Goal: Task Accomplishment & Management: Manage account settings

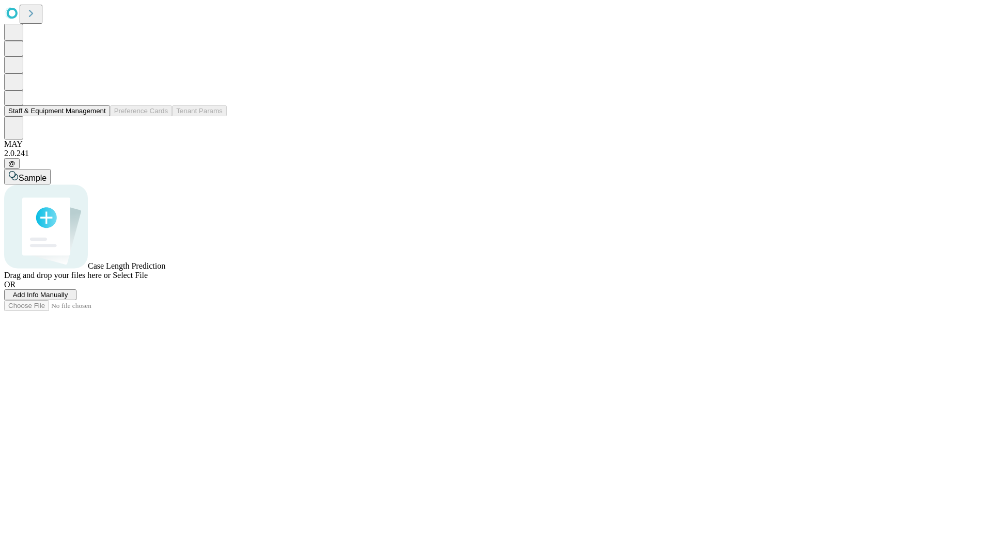
click at [99, 116] on button "Staff & Equipment Management" at bounding box center [57, 110] width 106 height 11
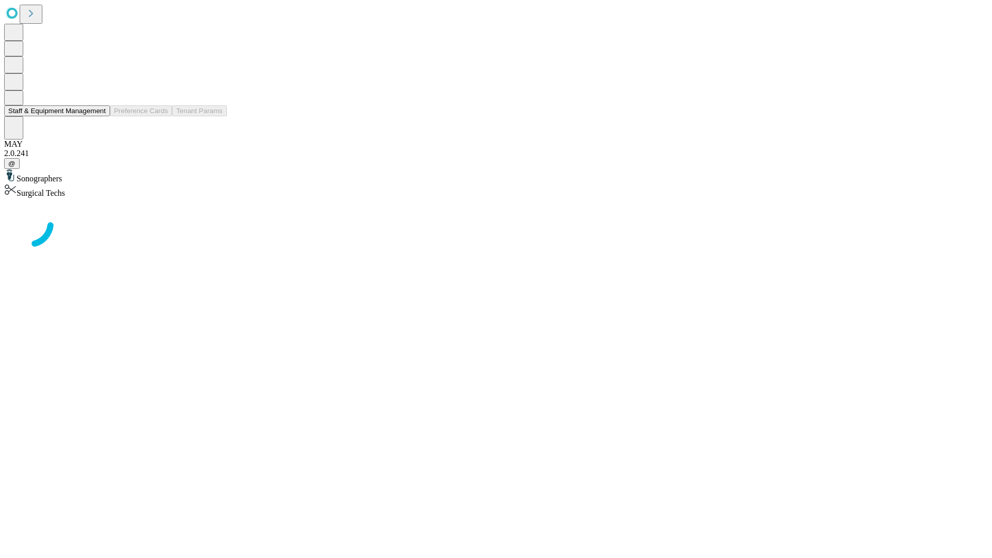
click at [99, 116] on button "Staff & Equipment Management" at bounding box center [57, 110] width 106 height 11
